Goal: Task Accomplishment & Management: Complete application form

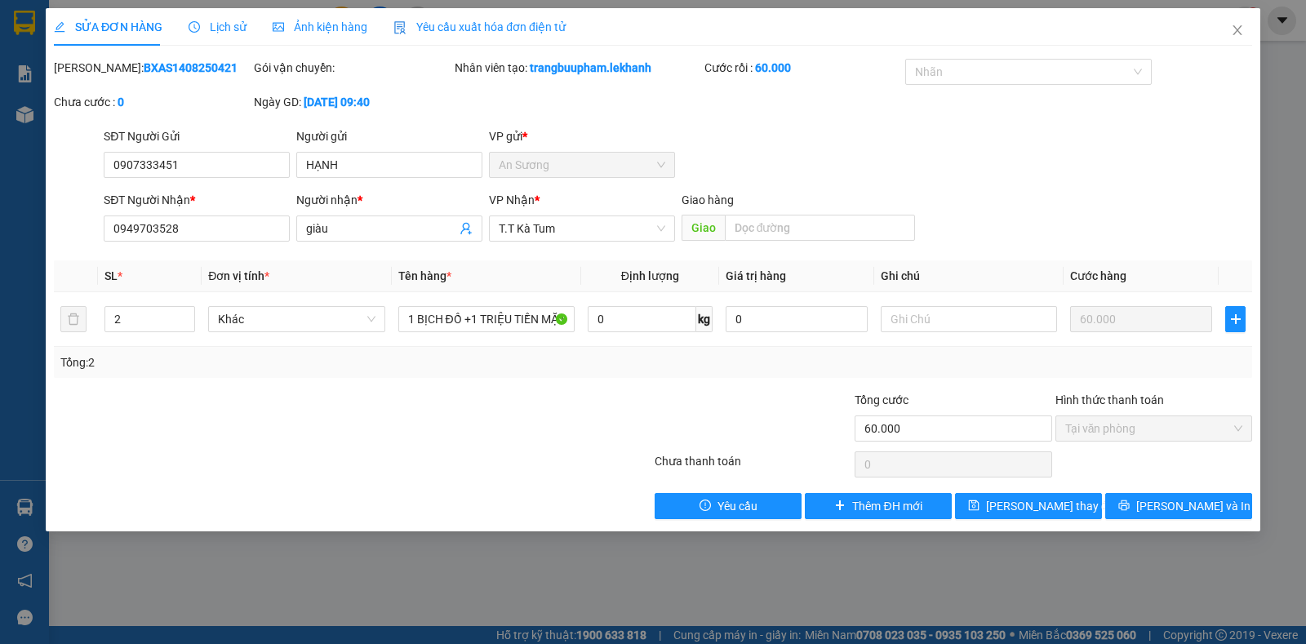
scroll to position [95, 0]
click at [1236, 36] on icon "close" at bounding box center [1237, 30] width 13 height 13
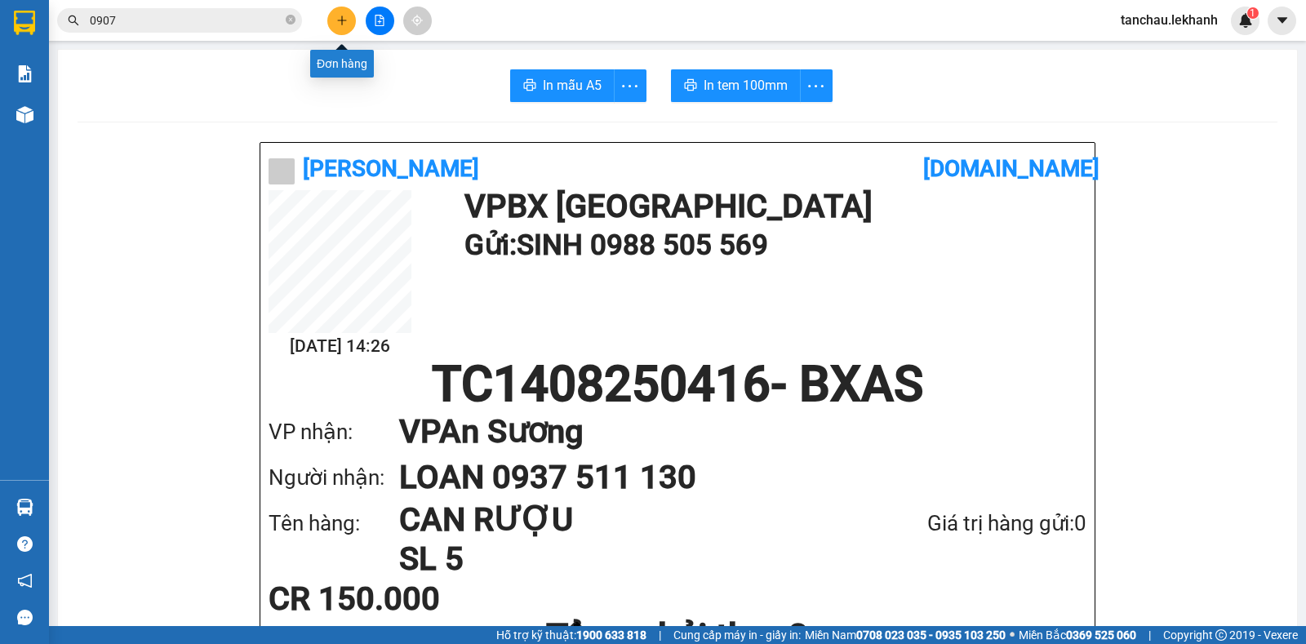
click at [341, 19] on icon "plus" at bounding box center [341, 20] width 11 height 11
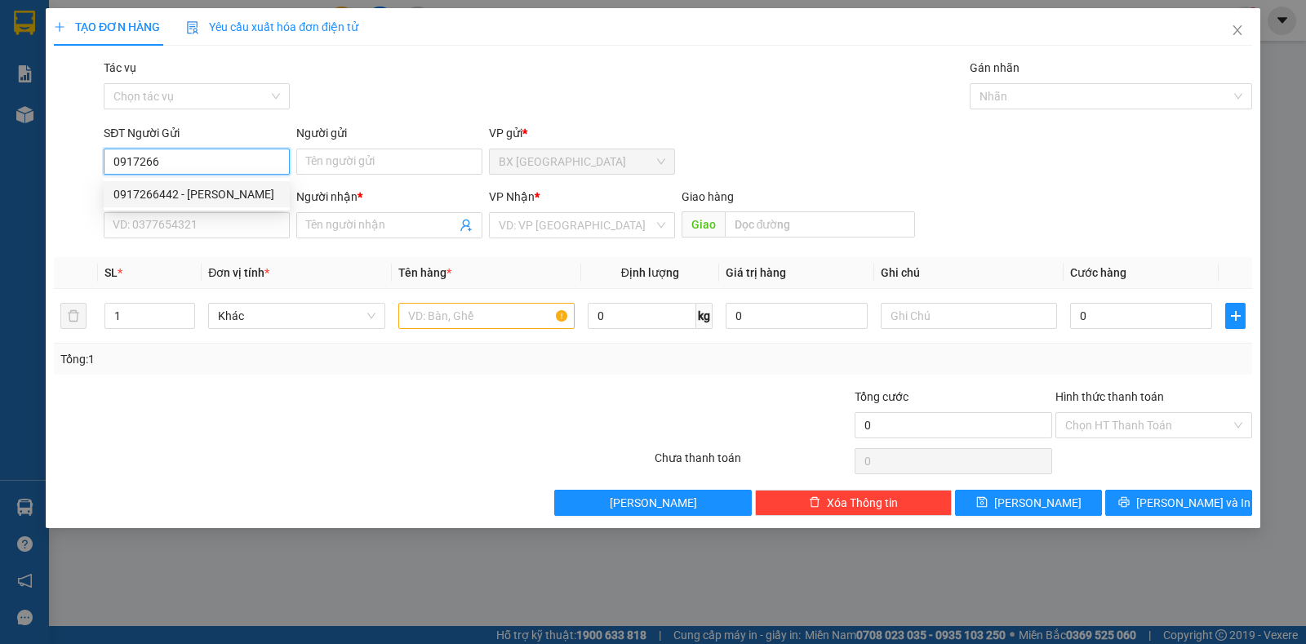
click at [185, 197] on div "0917266442 - [PERSON_NAME]" at bounding box center [196, 194] width 167 height 18
type input "0917266442"
type input "BẢO"
type input "0907743212"
type input "BÌNH"
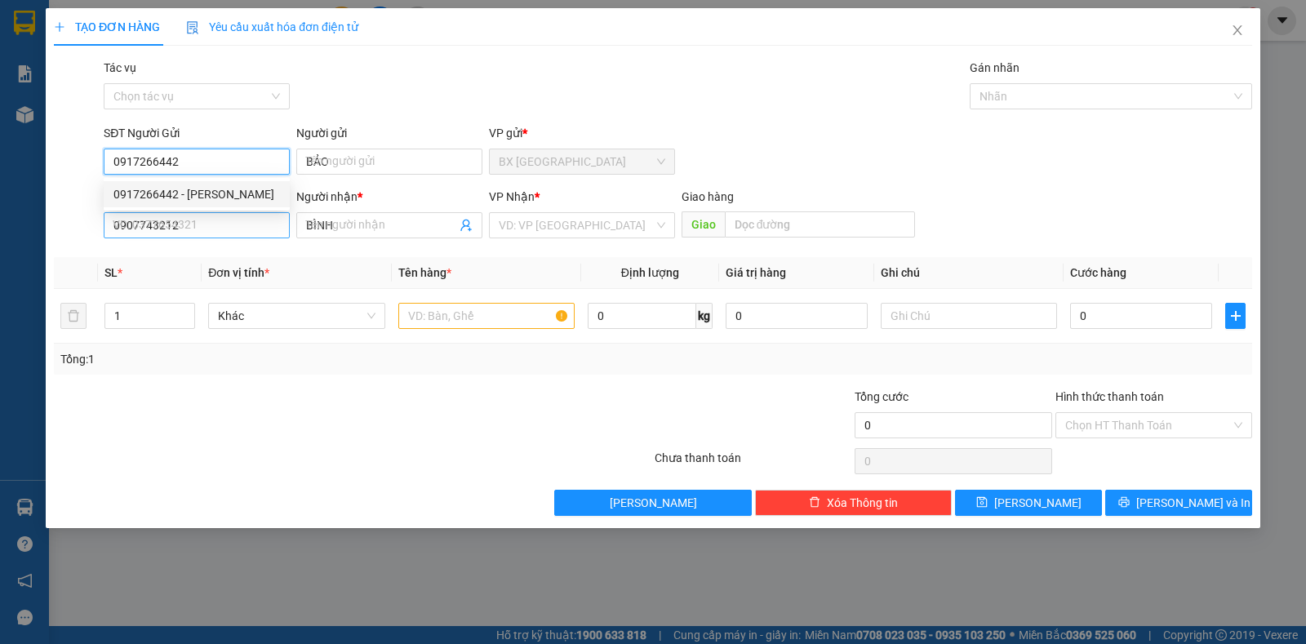
type input "50.000"
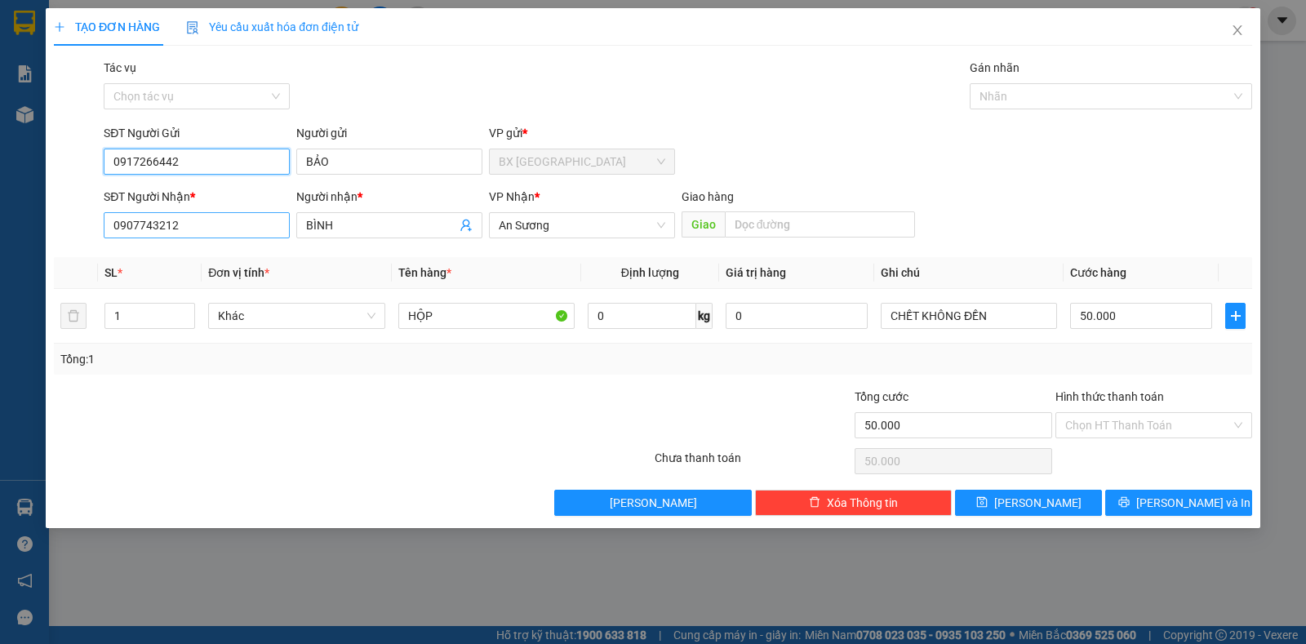
type input "0917266442"
click at [211, 232] on input "0907743212" at bounding box center [197, 225] width 186 height 26
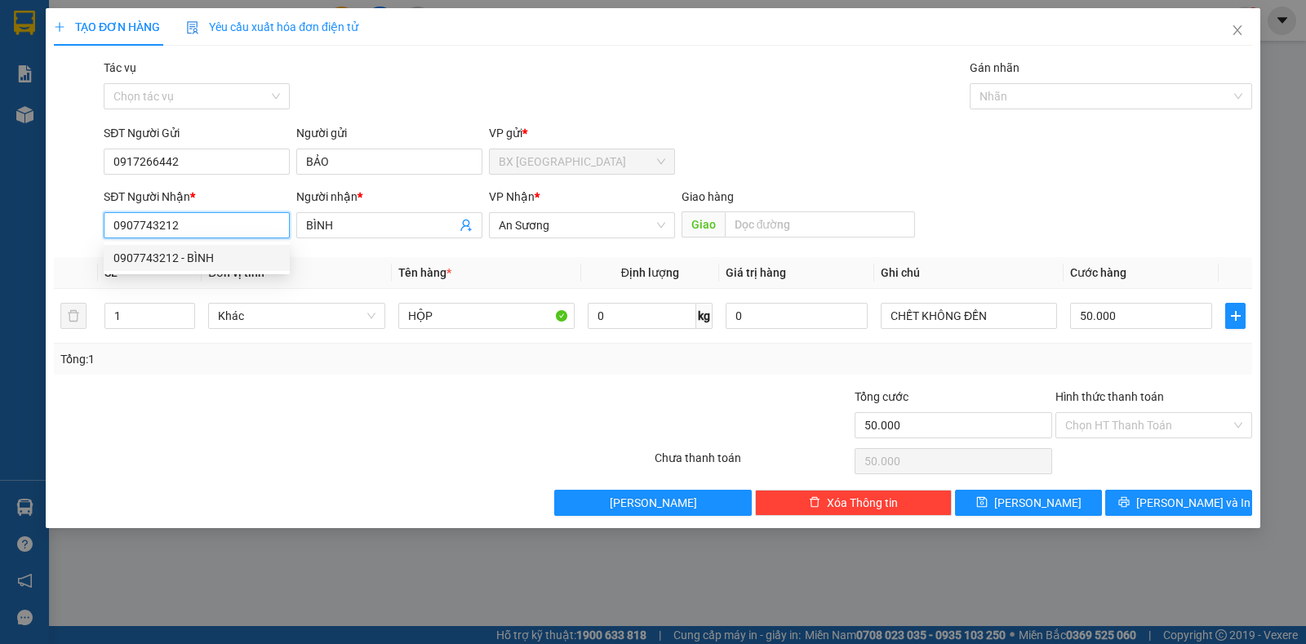
drag, startPoint x: 211, startPoint y: 232, endPoint x: 41, endPoint y: 238, distance: 169.9
click at [41, 238] on div "TẠO ĐƠN HÀNG Yêu cầu xuất hóa đơn điện tử Transit Pickup Surcharge Ids Transit …" at bounding box center [653, 322] width 1306 height 644
type input "0824600605"
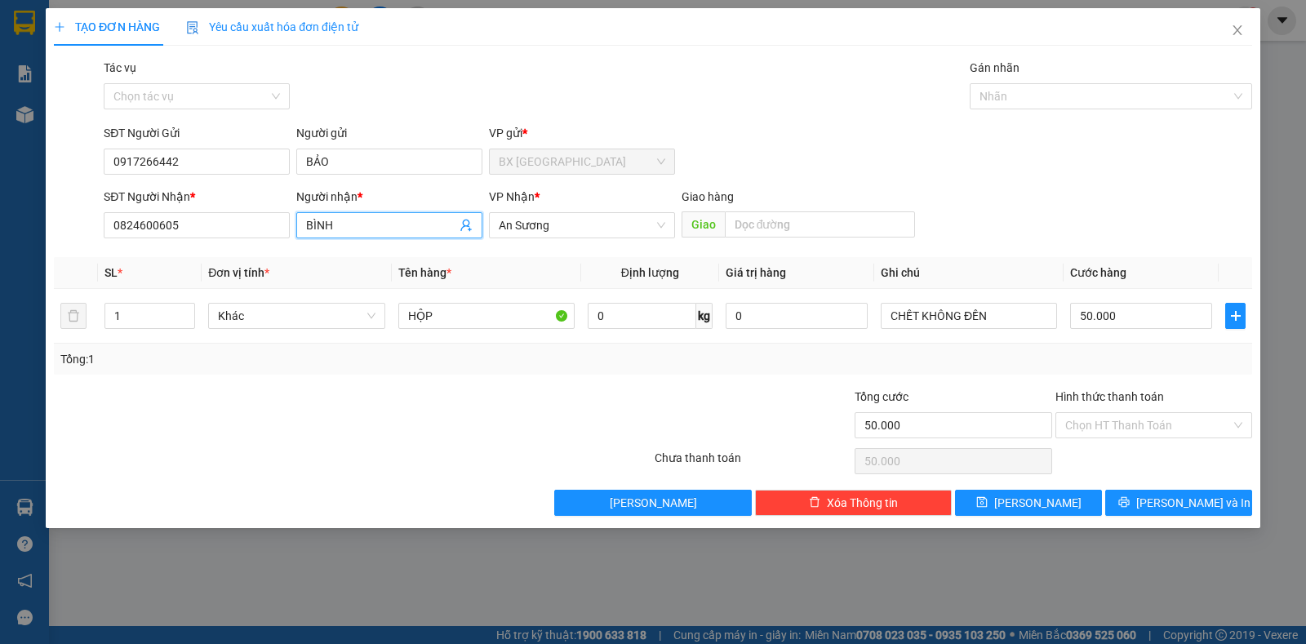
click at [366, 218] on input "BÌNH" at bounding box center [381, 225] width 150 height 18
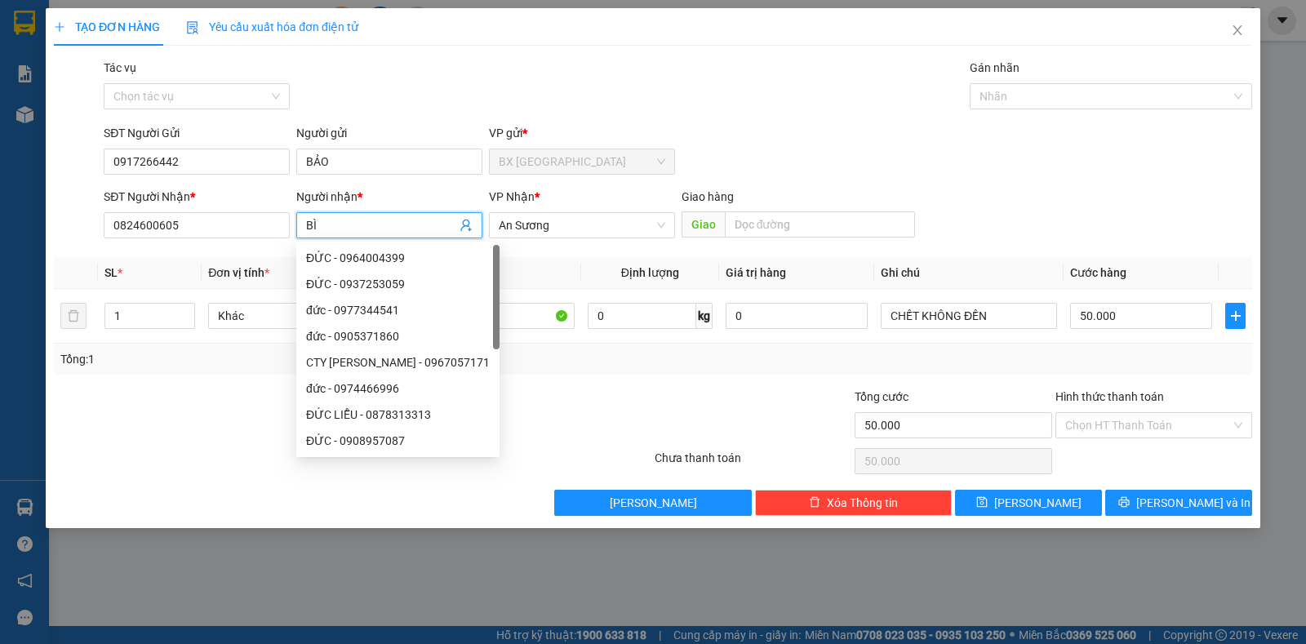
type input "B"
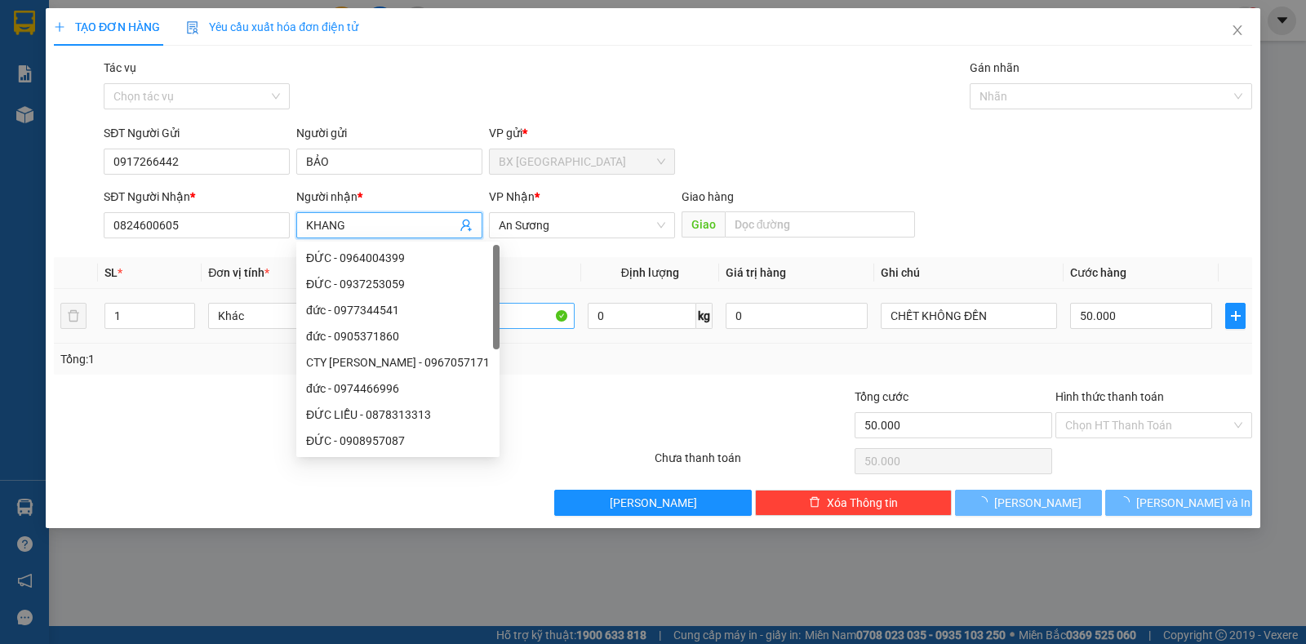
type input "KHANG"
click at [527, 318] on input "HỘP" at bounding box center [486, 316] width 176 height 26
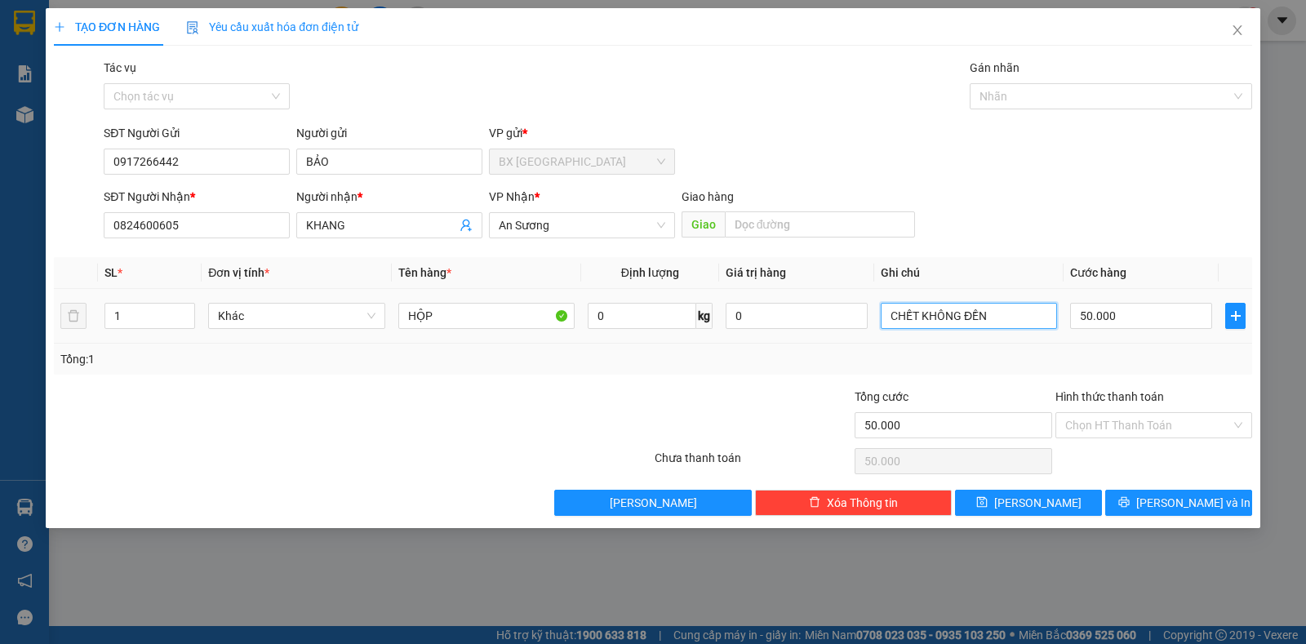
click at [1007, 319] on input "CHẾT KHÔNG ĐỀN" at bounding box center [969, 316] width 176 height 26
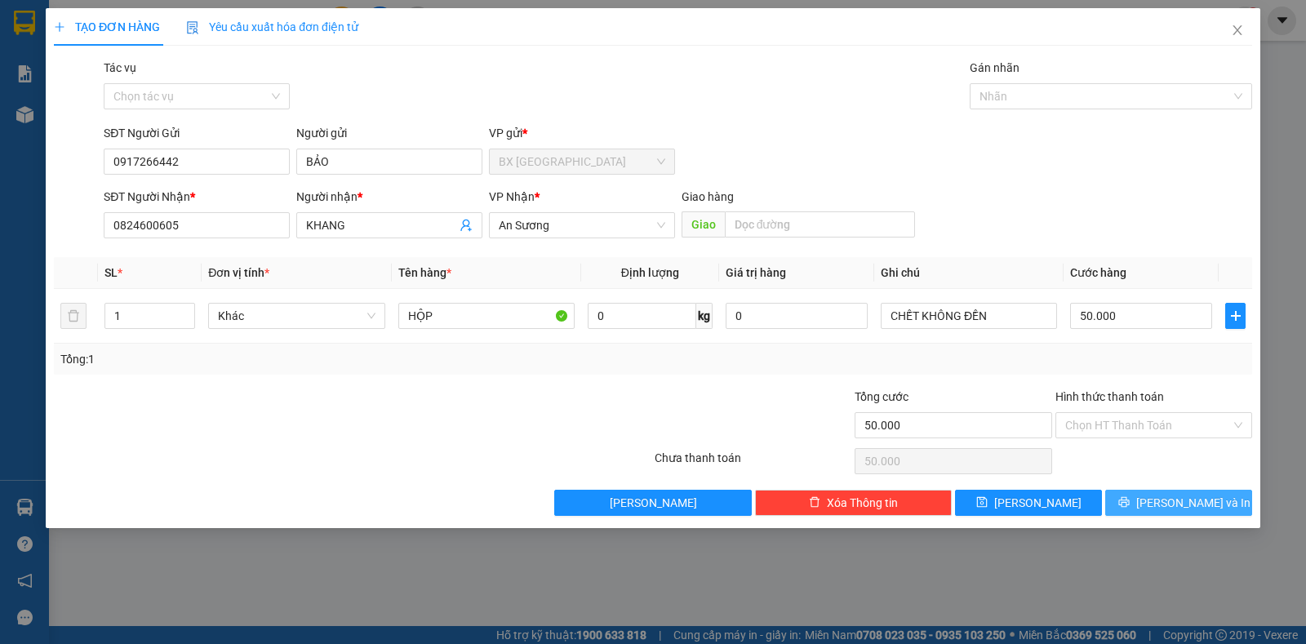
click at [1147, 510] on button "[PERSON_NAME] và In" at bounding box center [1178, 503] width 147 height 26
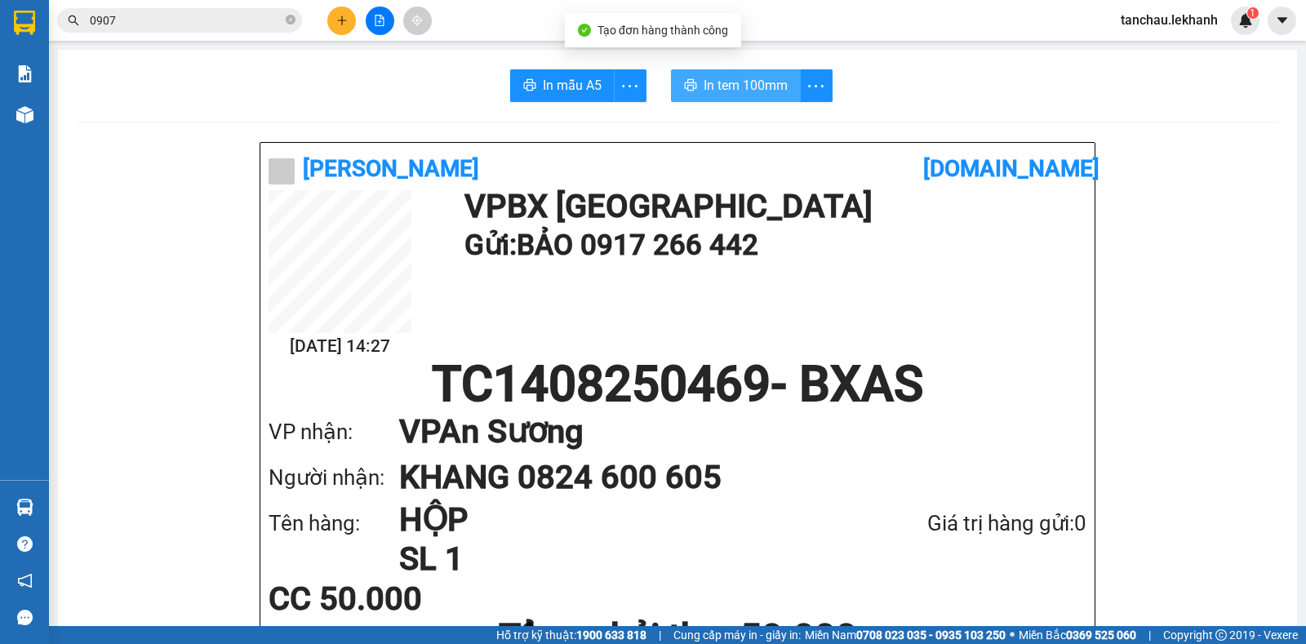
click at [741, 84] on span "In tem 100mm" at bounding box center [746, 85] width 84 height 20
